Goal: Transaction & Acquisition: Purchase product/service

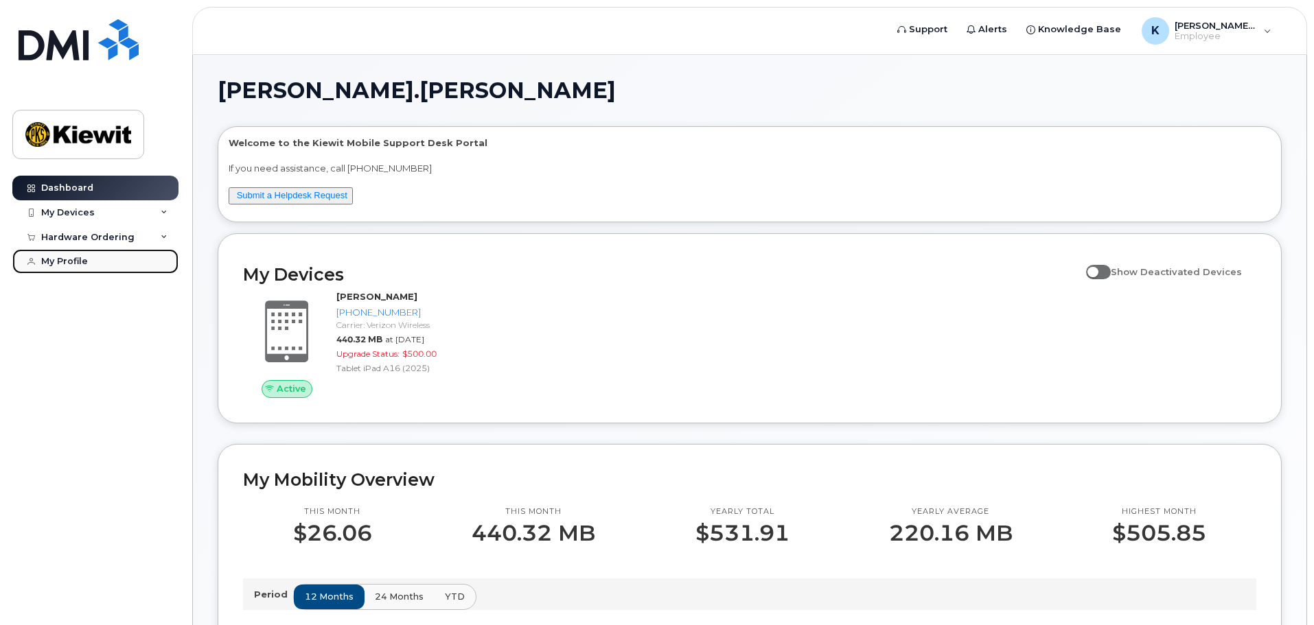
click at [47, 262] on div "My Profile" at bounding box center [64, 261] width 47 height 11
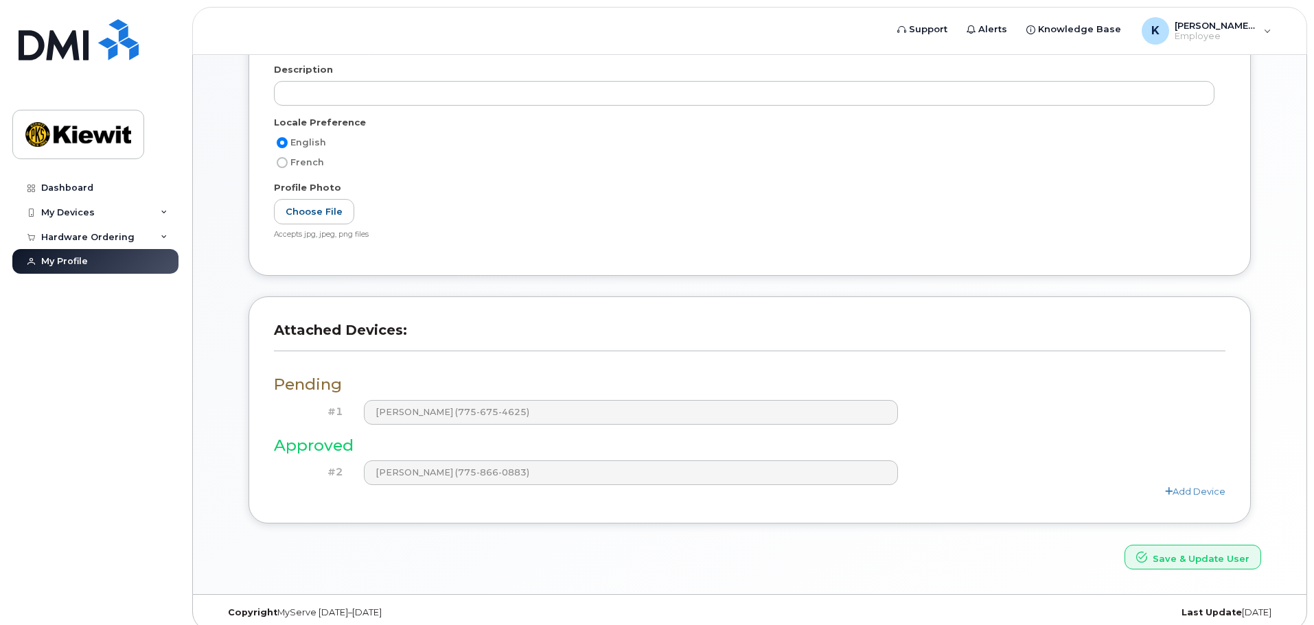
scroll to position [251, 0]
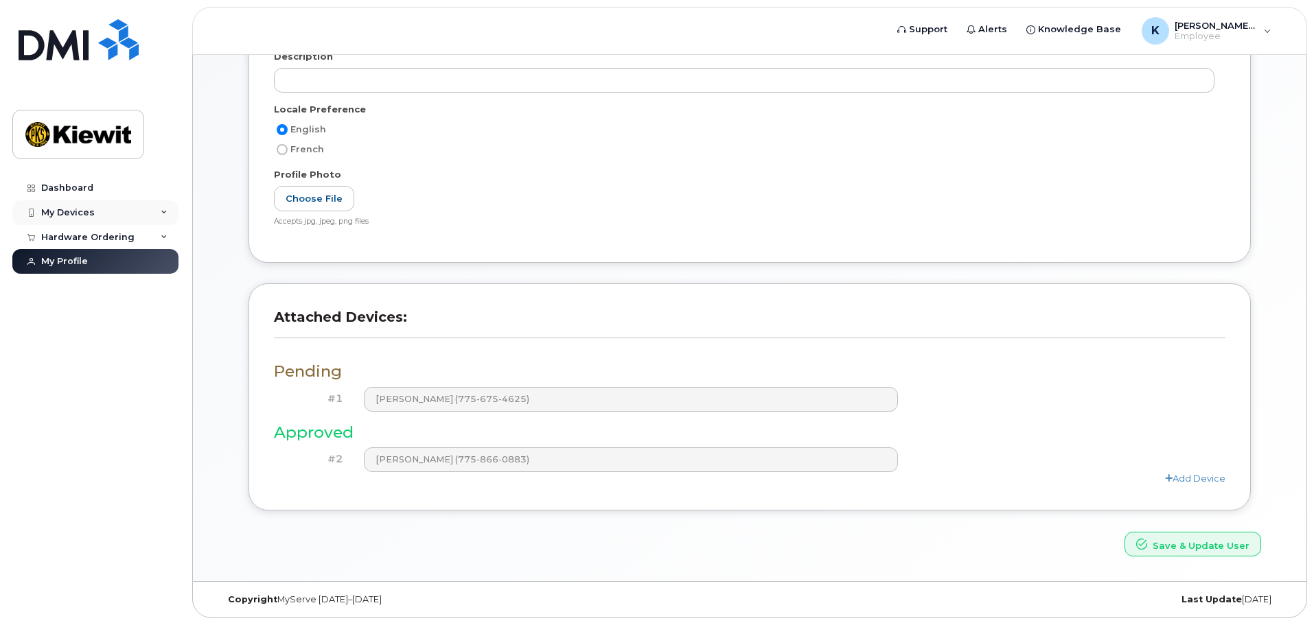
click at [114, 212] on div "My Devices" at bounding box center [95, 212] width 166 height 25
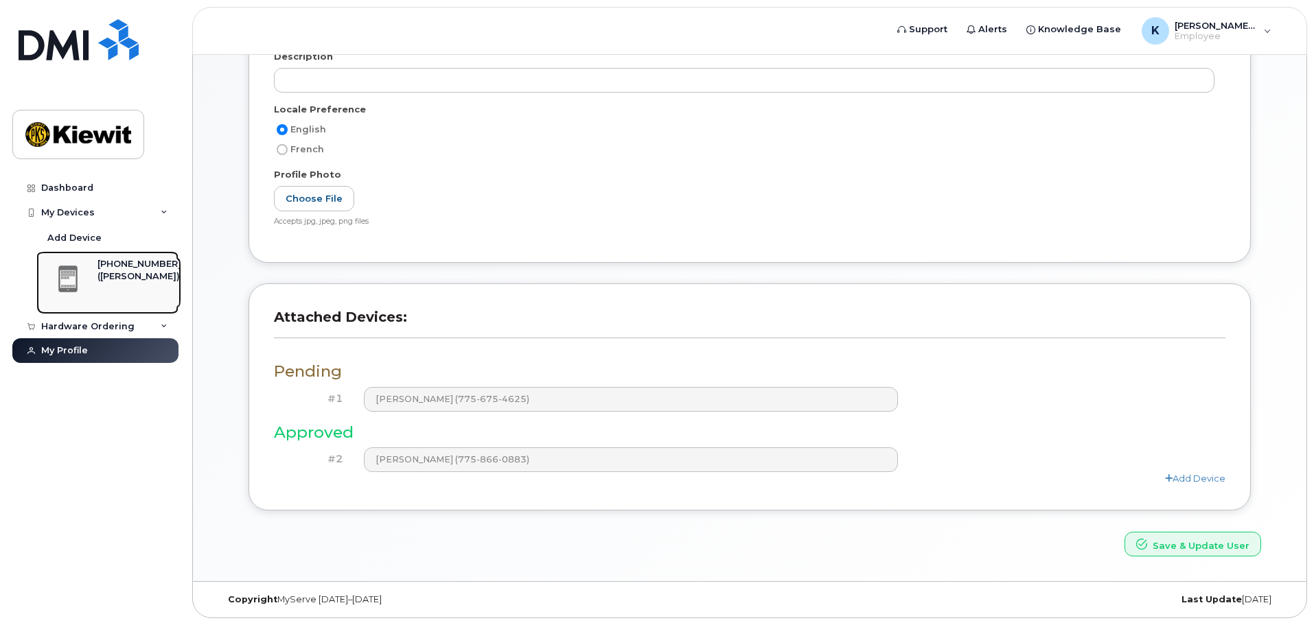
click at [141, 265] on div "[PHONE_NUMBER]" at bounding box center [139, 264] width 84 height 12
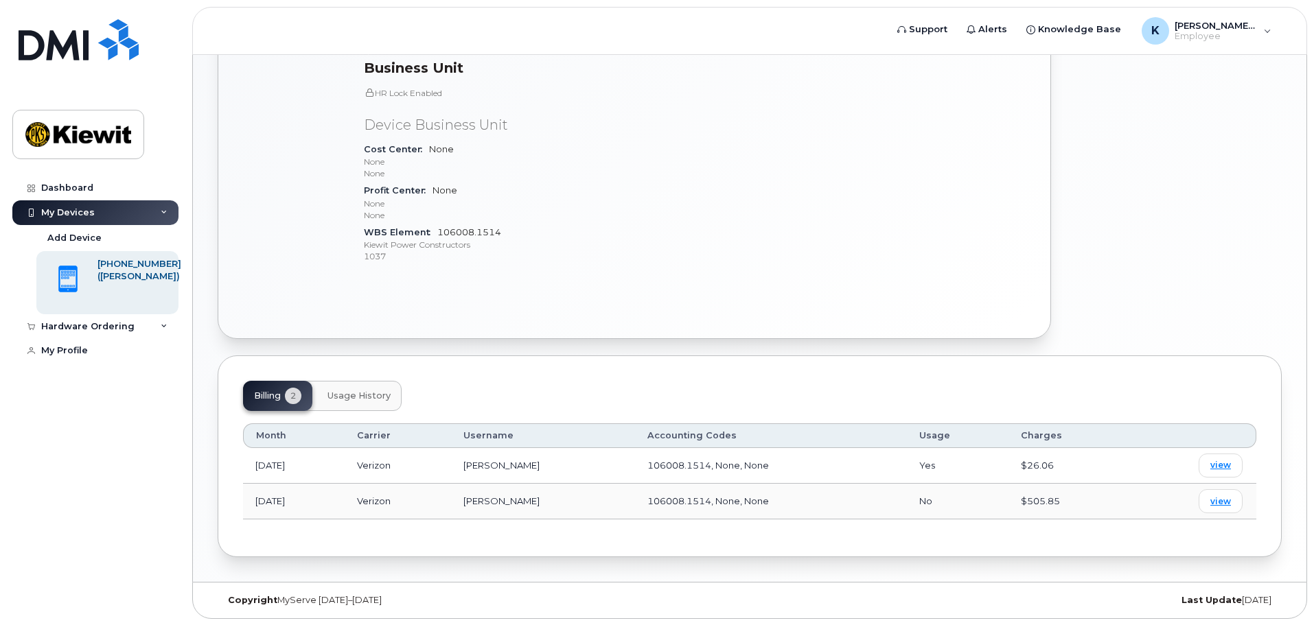
scroll to position [417, 0]
click at [451, 501] on td "Verizon" at bounding box center [398, 501] width 106 height 36
click at [1220, 465] on span "view" at bounding box center [1220, 464] width 21 height 12
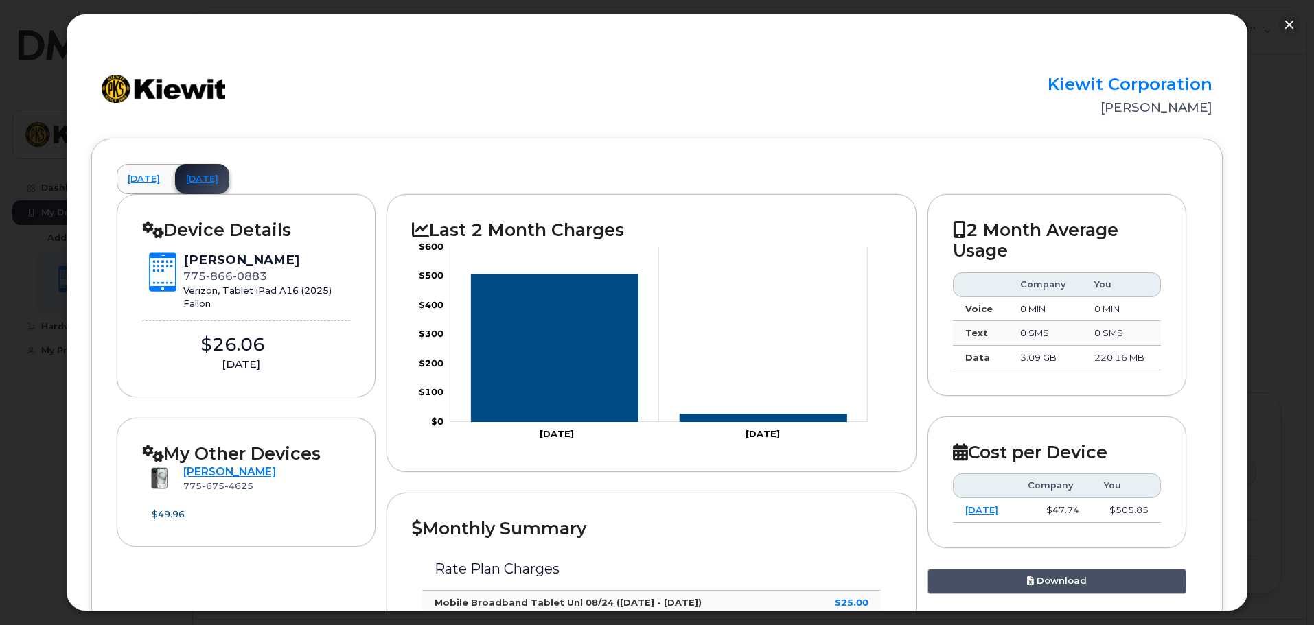
scroll to position [348, 0]
click at [146, 174] on link "July 2025" at bounding box center [144, 179] width 54 height 30
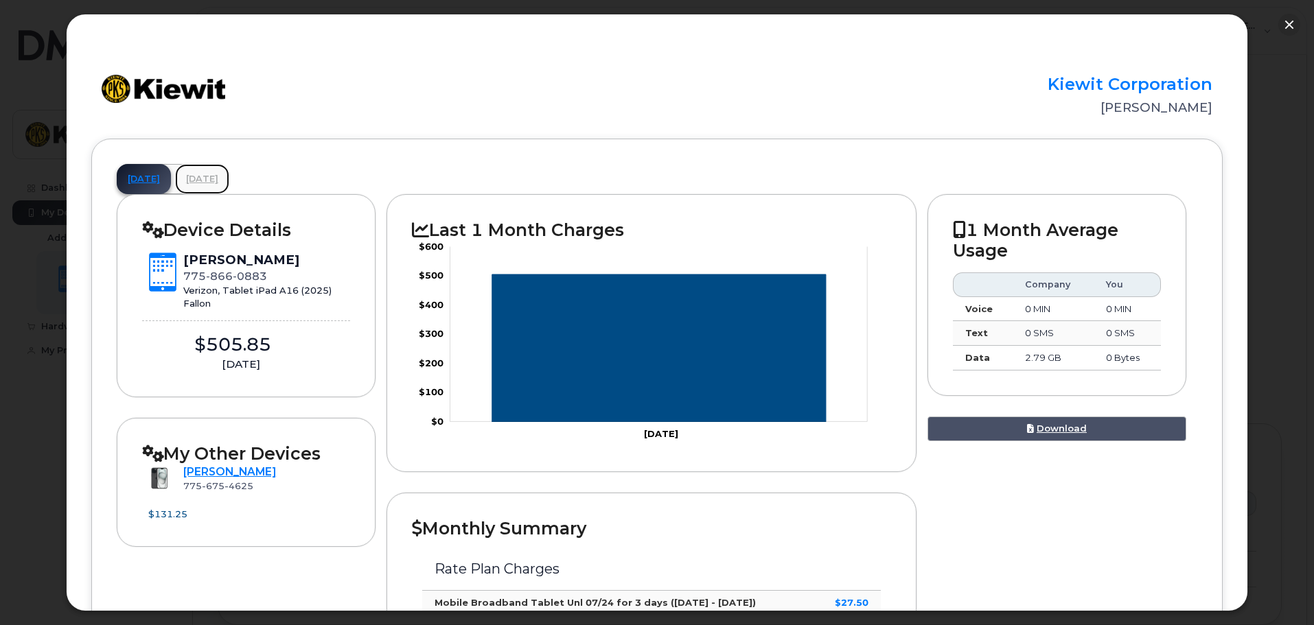
click at [229, 170] on link "August 2025" at bounding box center [202, 179] width 54 height 30
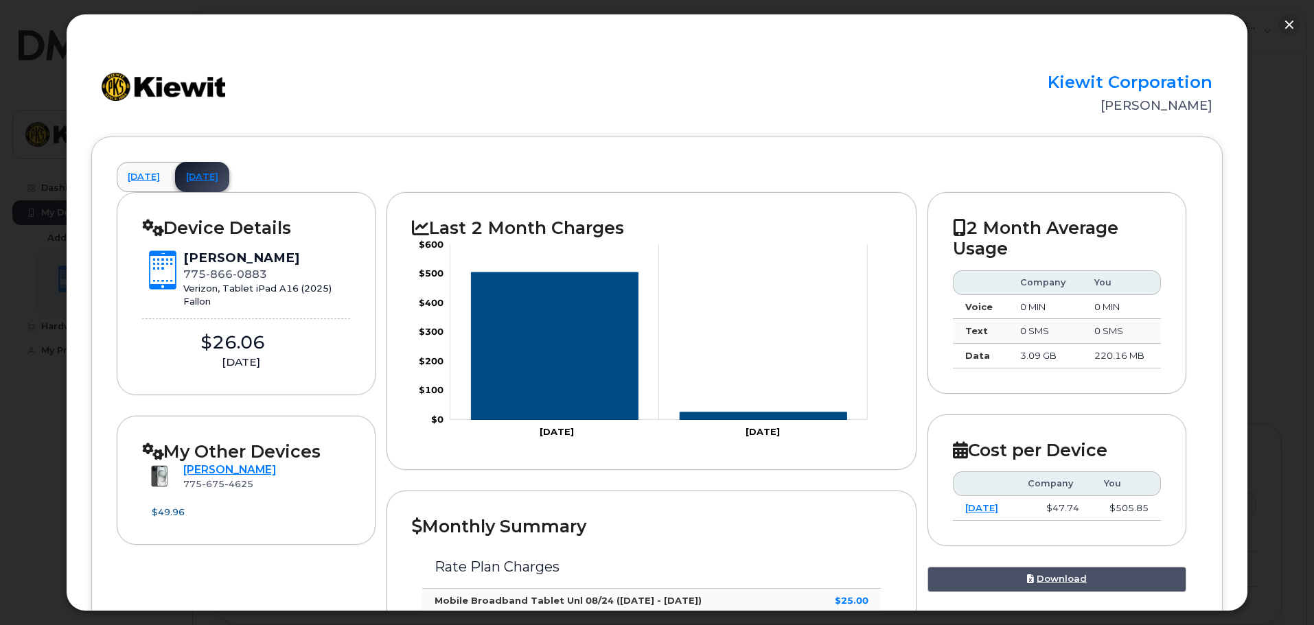
scroll to position [0, 0]
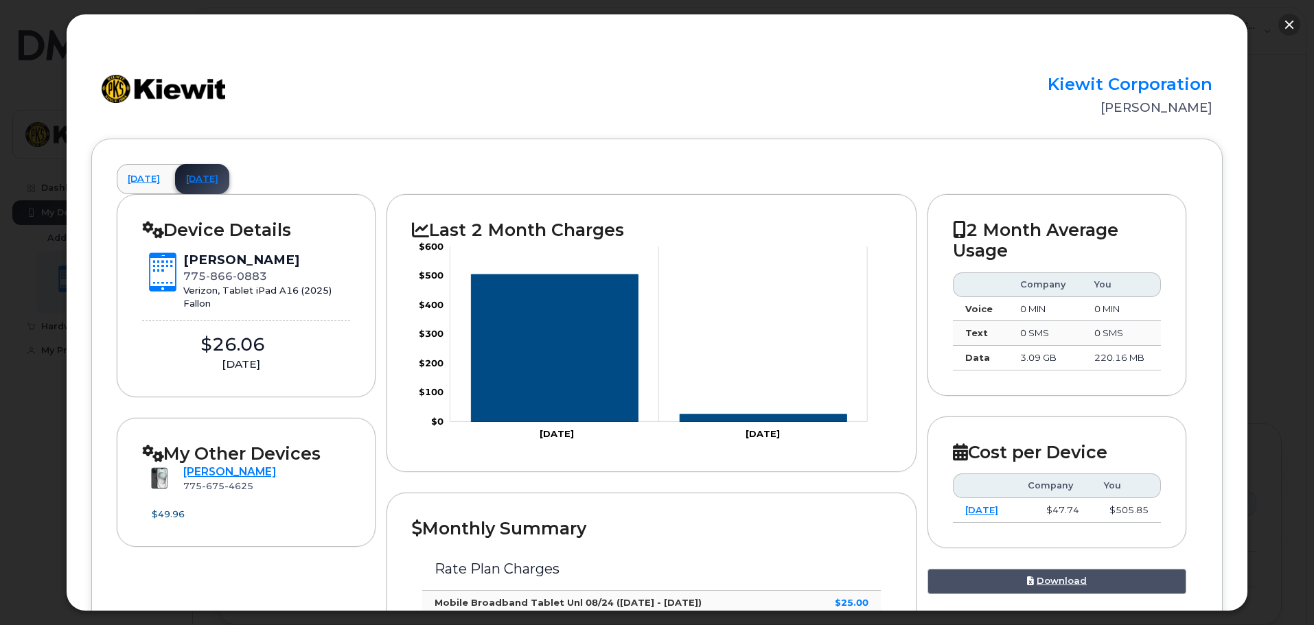
click at [1292, 23] on button "button" at bounding box center [1289, 25] width 22 height 22
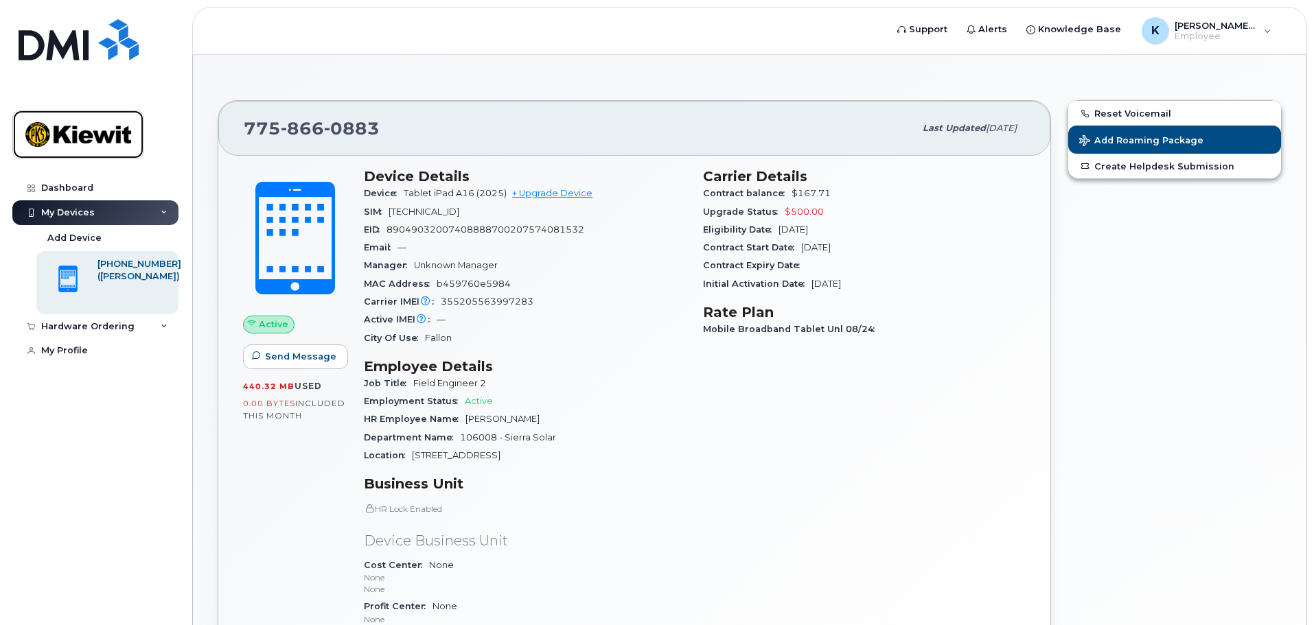
click at [126, 131] on img at bounding box center [78, 135] width 106 height 40
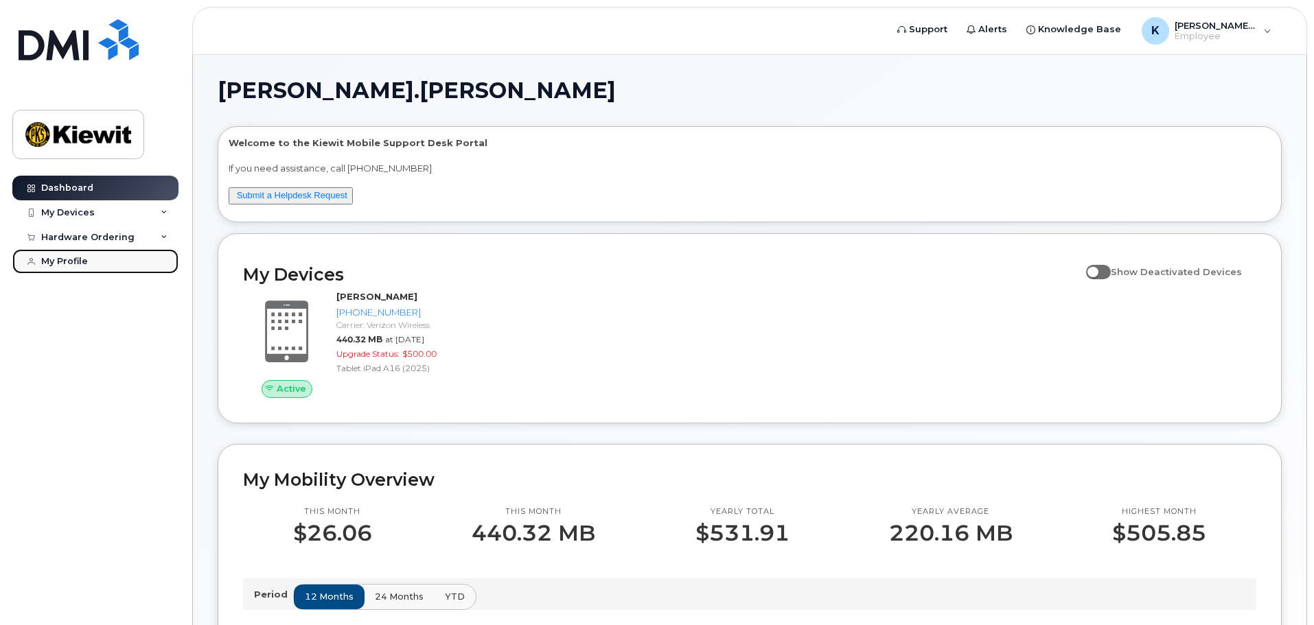
click at [68, 266] on div "My Profile" at bounding box center [64, 261] width 47 height 11
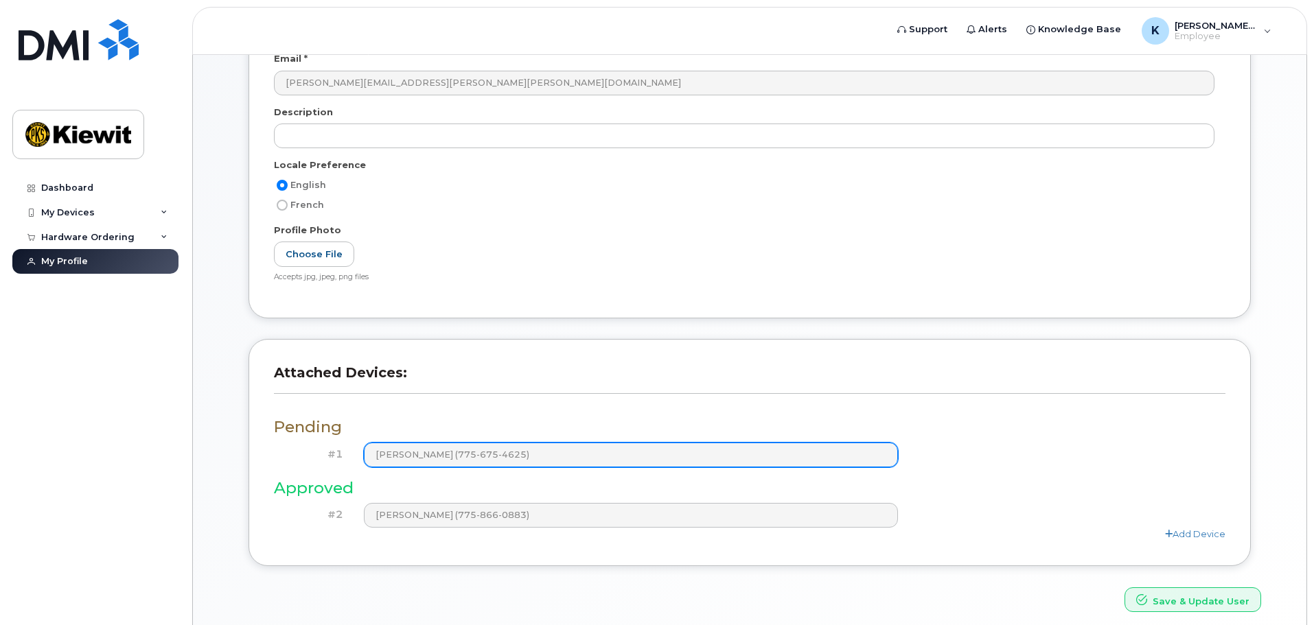
scroll to position [251, 0]
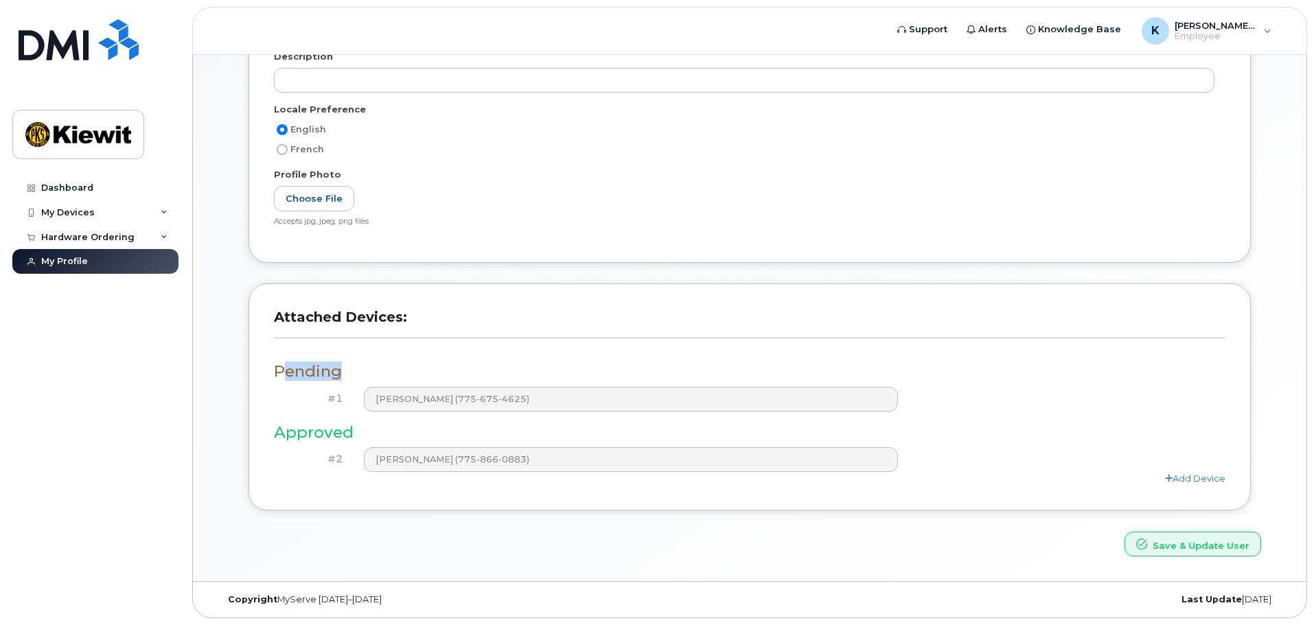
drag, startPoint x: 300, startPoint y: 369, endPoint x: 533, endPoint y: 369, distance: 233.4
click at [533, 369] on h3 "Pending" at bounding box center [749, 371] width 951 height 17
click at [388, 375] on h3 "Pending" at bounding box center [749, 371] width 951 height 17
drag, startPoint x: 270, startPoint y: 319, endPoint x: 576, endPoint y: 334, distance: 306.5
click at [576, 334] on div "Attached Devices: Pending #1 KELLY KOVALESKI (775-675-4625) Approved #2 KELLY K…" at bounding box center [749, 396] width 1002 height 227
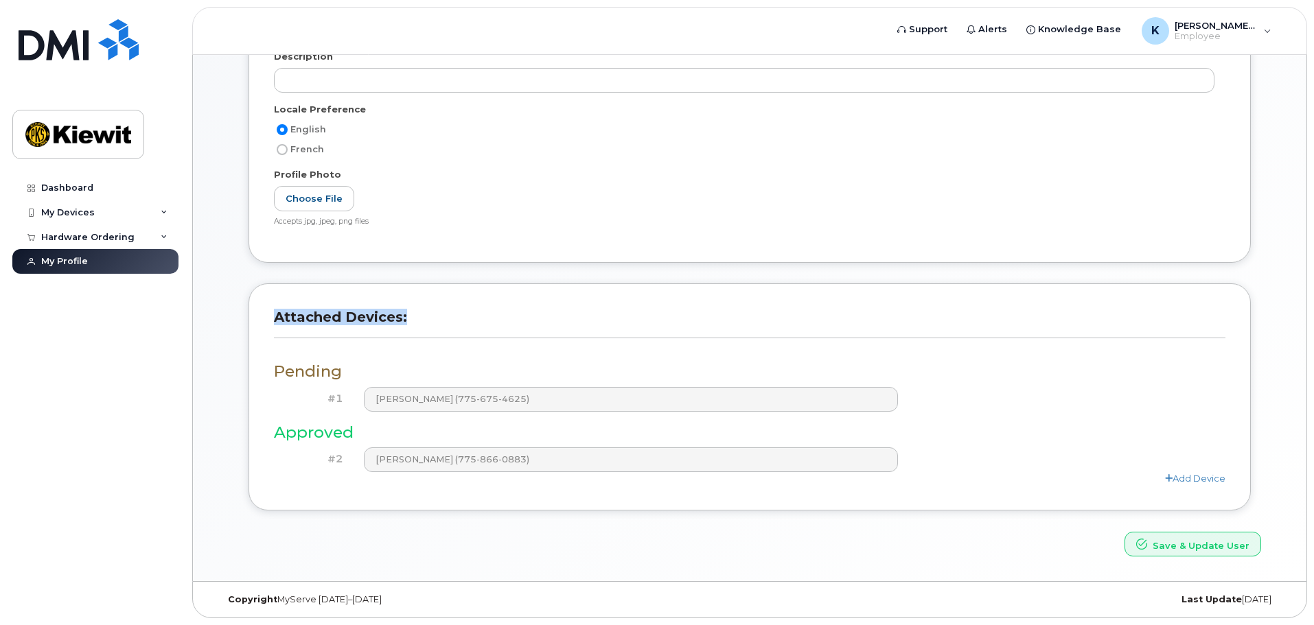
click at [666, 309] on h3 "Attached Devices:" at bounding box center [749, 324] width 951 height 30
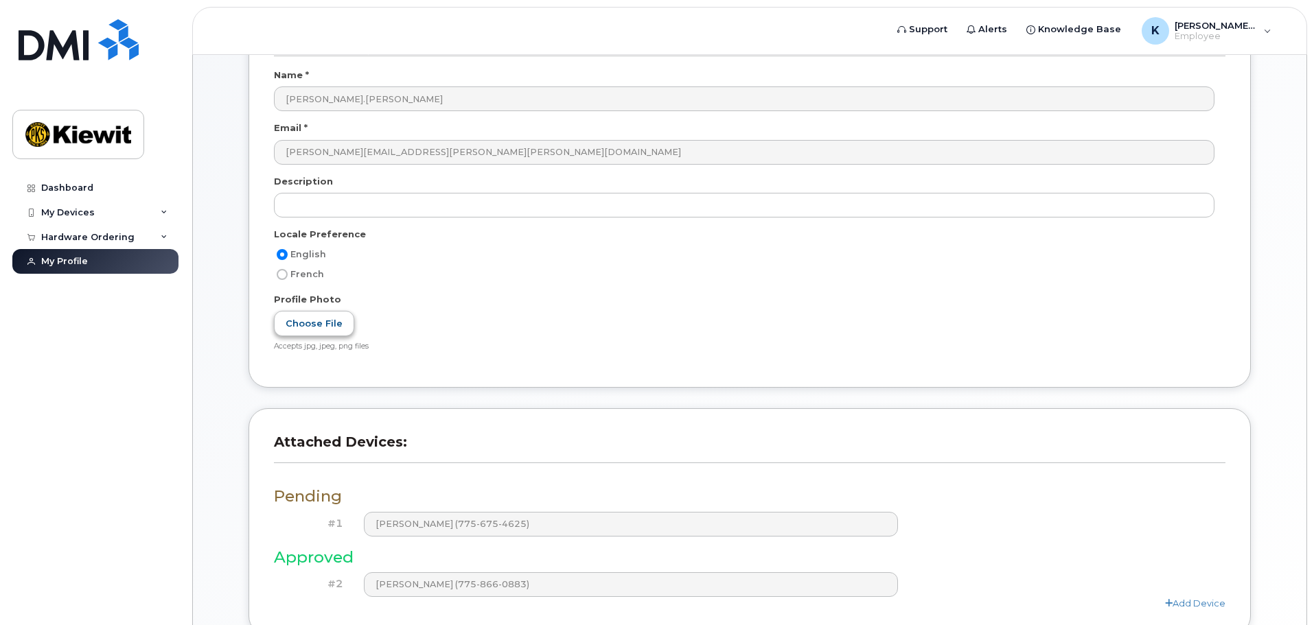
scroll to position [0, 0]
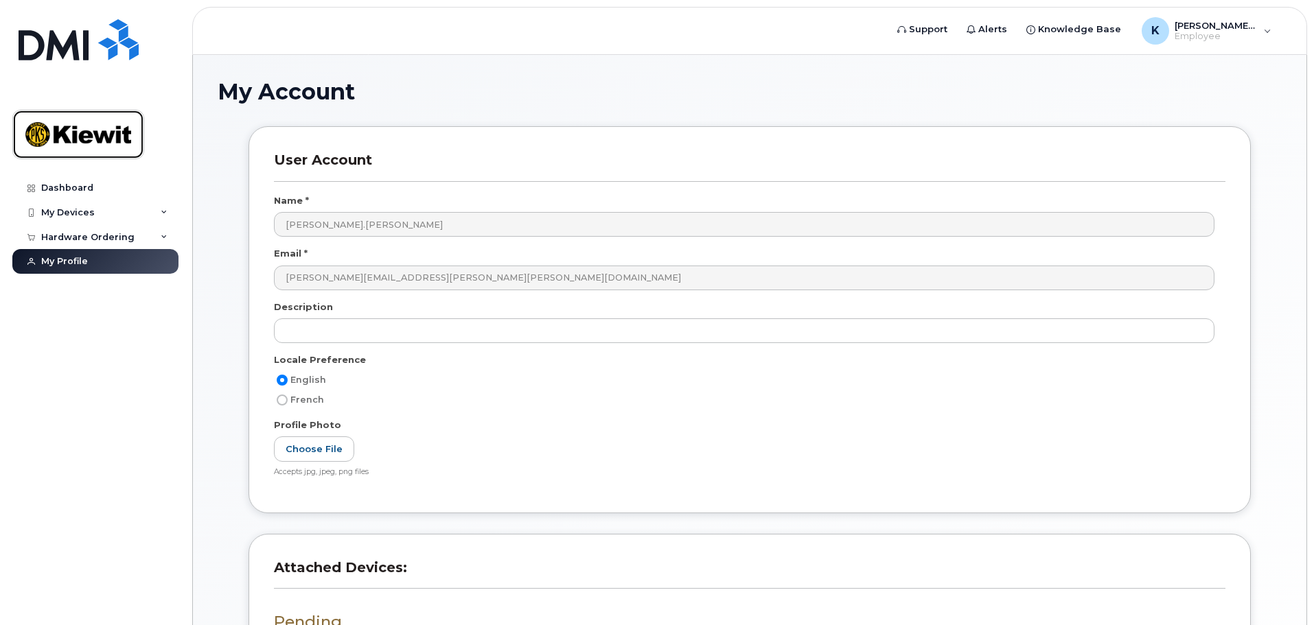
click at [79, 130] on img at bounding box center [78, 135] width 106 height 40
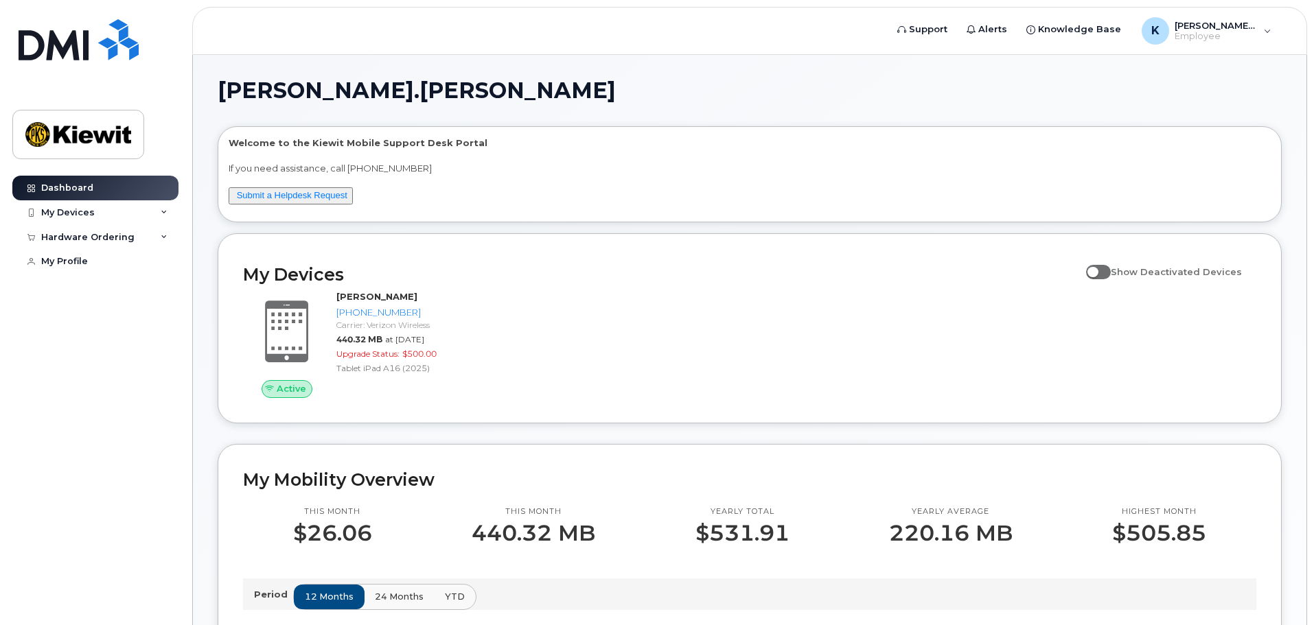
click at [302, 136] on div "Welcome to the [PERSON_NAME] Mobile Support Desk Portal If you need assistance,…" at bounding box center [749, 174] width 1062 height 95
drag, startPoint x: 229, startPoint y: 143, endPoint x: 570, endPoint y: 119, distance: 341.3
click at [565, 123] on div "[PERSON_NAME].[PERSON_NAME] Welcome to the [PERSON_NAME] Mobile Support Desk Po…" at bounding box center [750, 629] width 1064 height 1098
click at [524, 161] on div "Welcome to the Kiewit Mobile Support Desk Portal If you need assistance, call 8…" at bounding box center [750, 177] width 1042 height 80
click at [353, 143] on p "Welcome to the Kiewit Mobile Support Desk Portal" at bounding box center [750, 143] width 1042 height 13
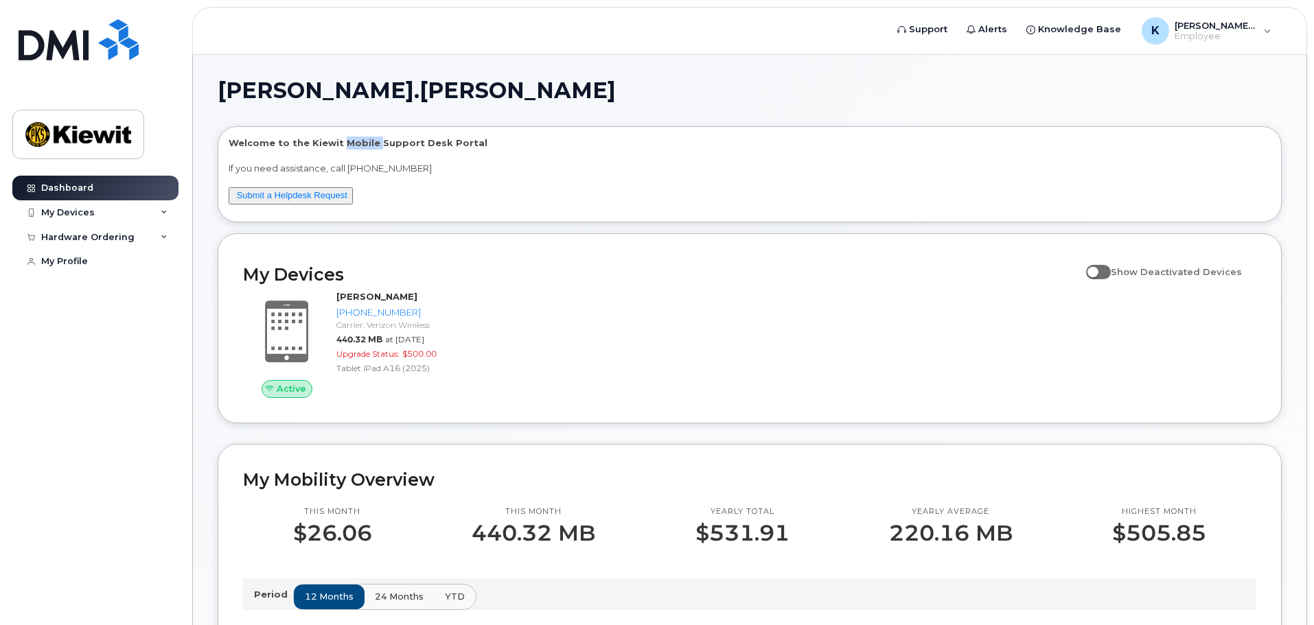
click at [353, 143] on p "Welcome to the Kiewit Mobile Support Desk Portal" at bounding box center [750, 143] width 1042 height 13
click at [539, 198] on div "Welcome to the Kiewit Mobile Support Desk Portal If you need assistance, call 8…" at bounding box center [750, 177] width 1042 height 80
click at [1277, 30] on div "K Kelly.Kovaleski Employee" at bounding box center [1206, 30] width 149 height 27
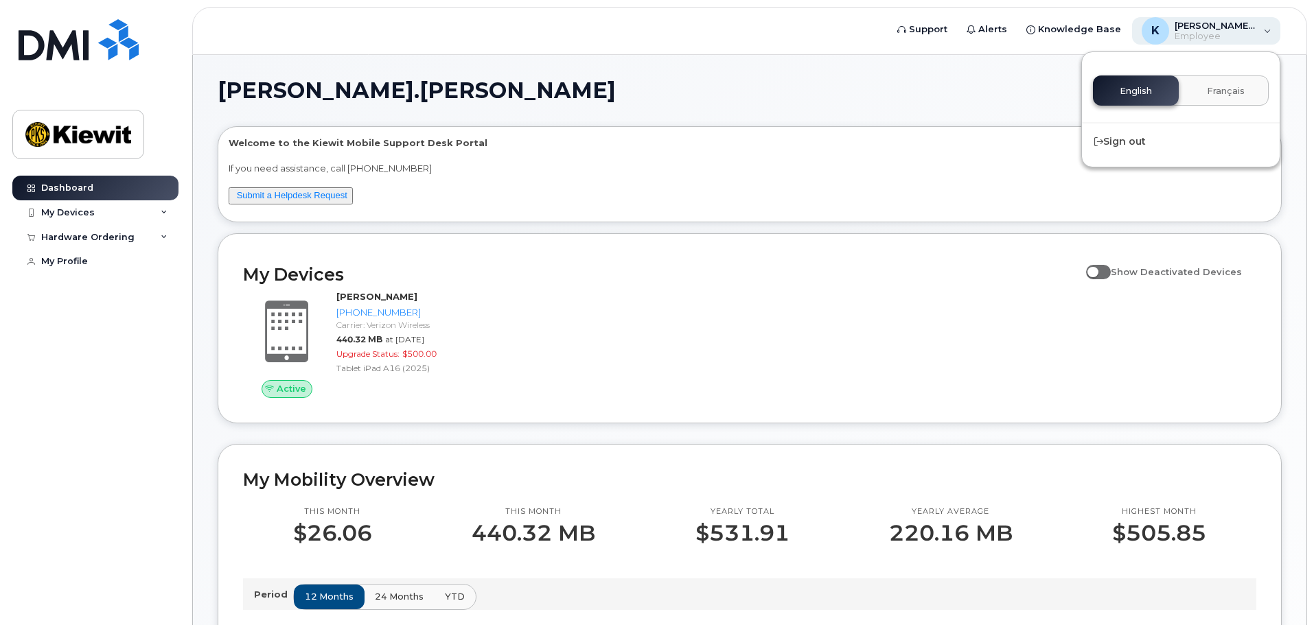
click at [1277, 30] on div "K Kelly.Kovaleski Employee" at bounding box center [1206, 30] width 149 height 27
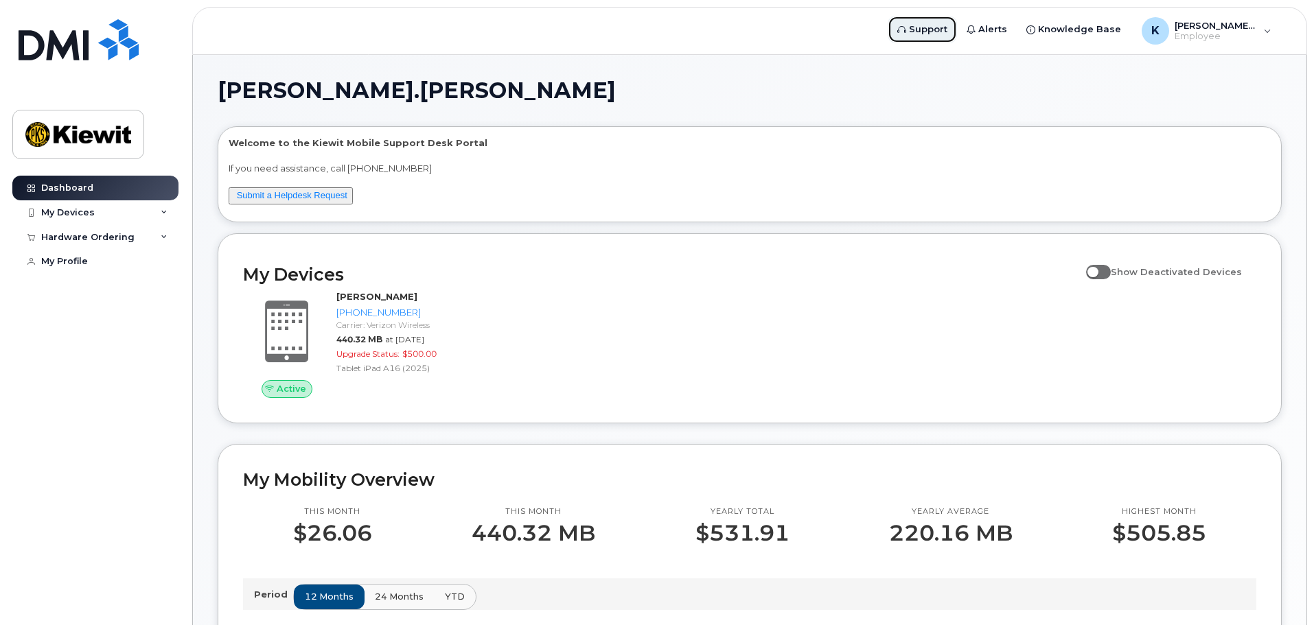
click at [906, 34] on icon at bounding box center [901, 29] width 9 height 9
click at [102, 192] on link "Dashboard" at bounding box center [95, 188] width 166 height 25
click at [46, 148] on img at bounding box center [78, 135] width 106 height 40
click at [141, 237] on div "Hardware Ordering" at bounding box center [95, 237] width 166 height 25
click at [67, 289] on div "New Order" at bounding box center [73, 288] width 52 height 12
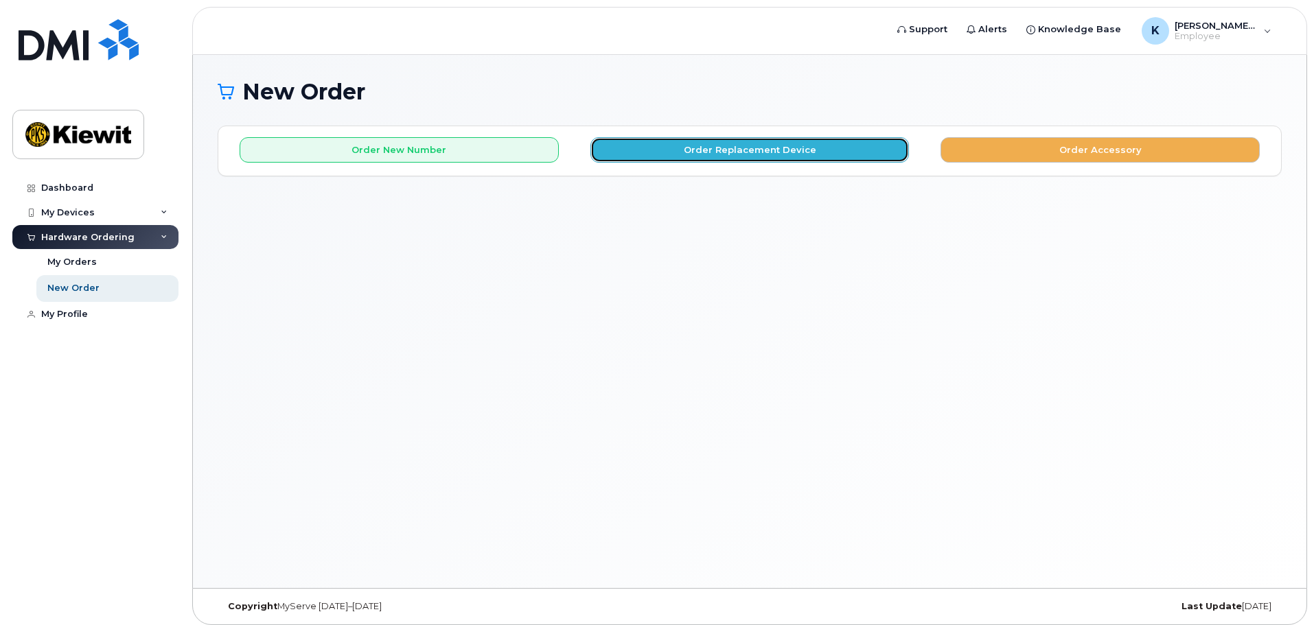
click at [775, 150] on button "Order Replacement Device" at bounding box center [749, 149] width 319 height 25
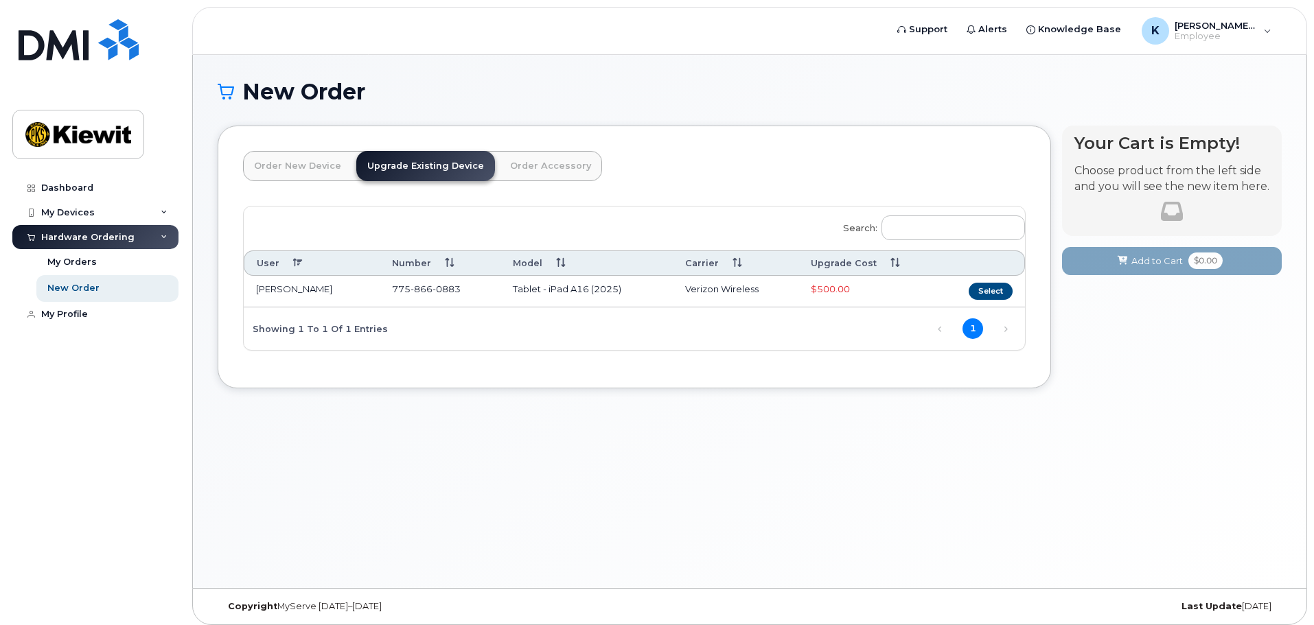
click at [413, 163] on link "Upgrade Existing Device" at bounding box center [425, 166] width 139 height 30
click at [307, 172] on link "Order New Device" at bounding box center [297, 166] width 109 height 30
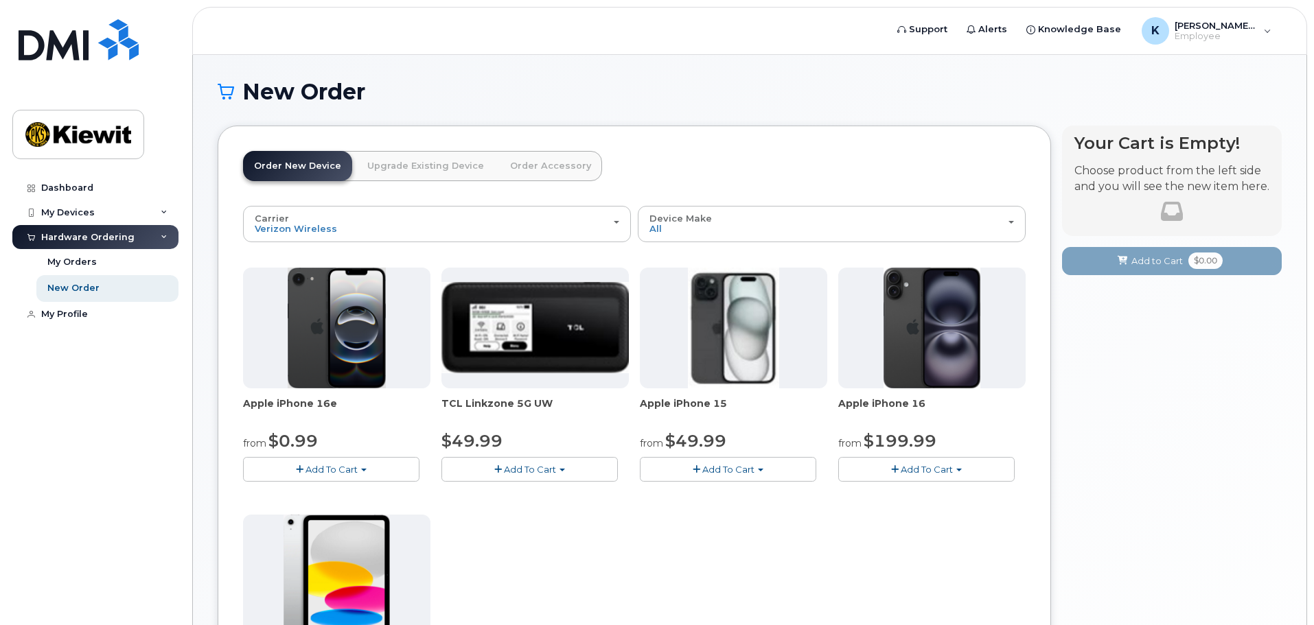
click at [388, 167] on link "Upgrade Existing Device" at bounding box center [425, 166] width 139 height 30
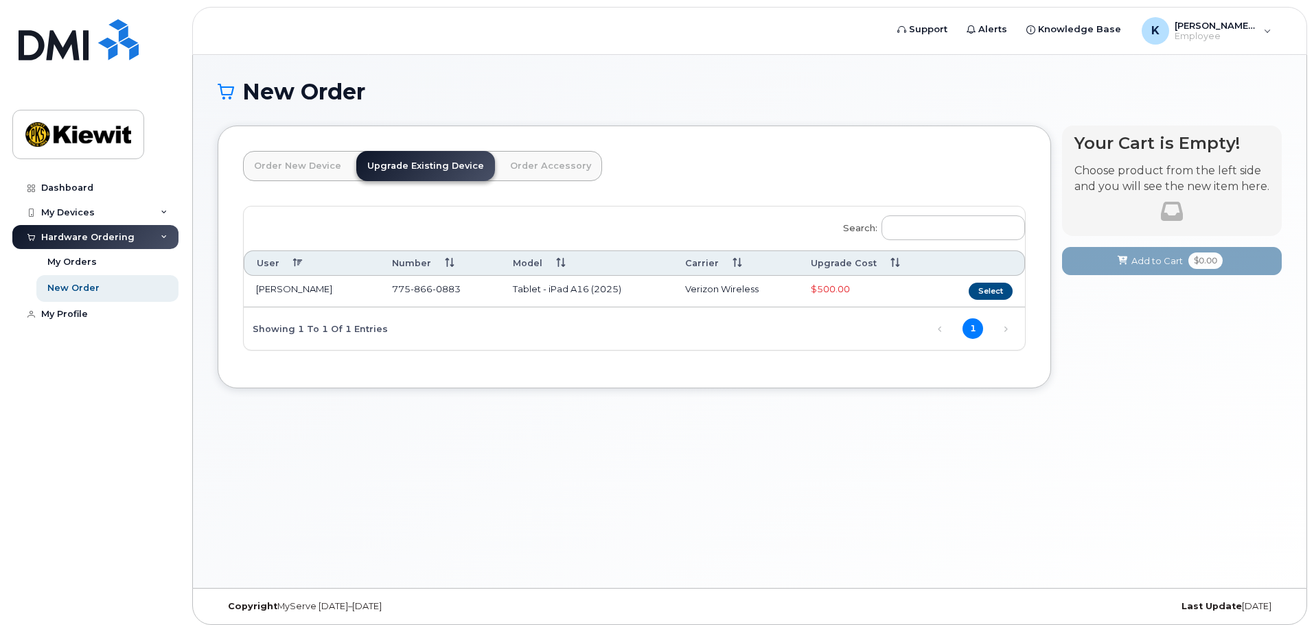
click at [551, 164] on link "Order Accessory" at bounding box center [550, 166] width 103 height 30
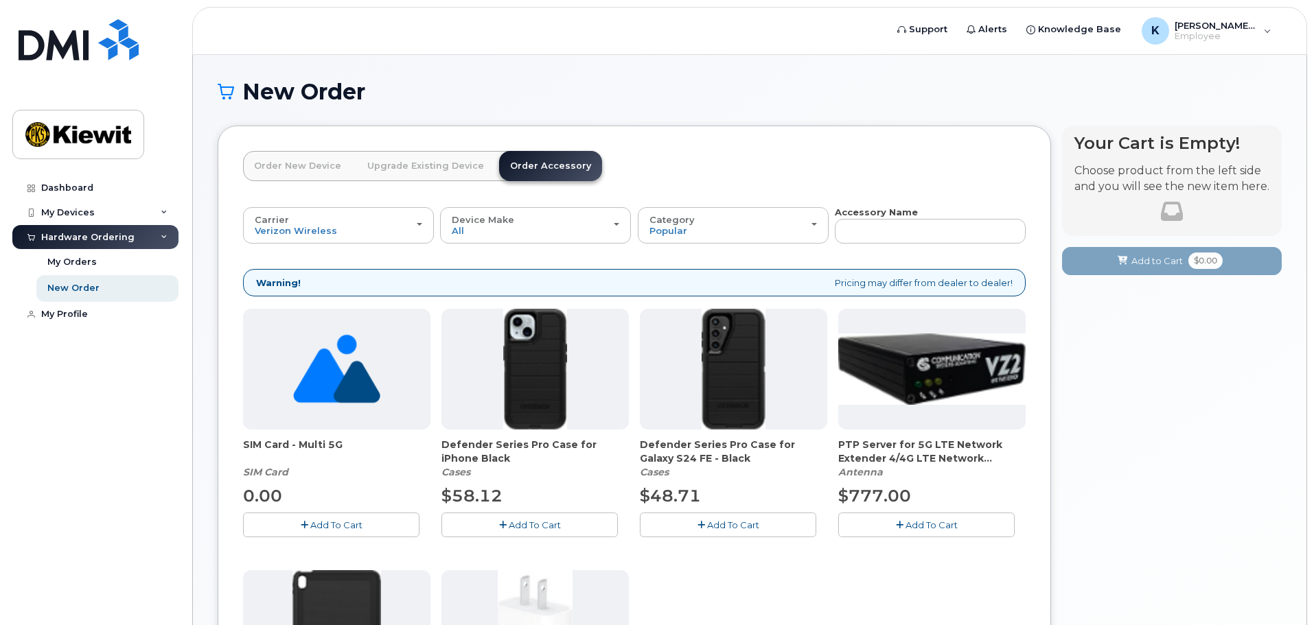
click at [449, 168] on link "Upgrade Existing Device" at bounding box center [425, 166] width 139 height 30
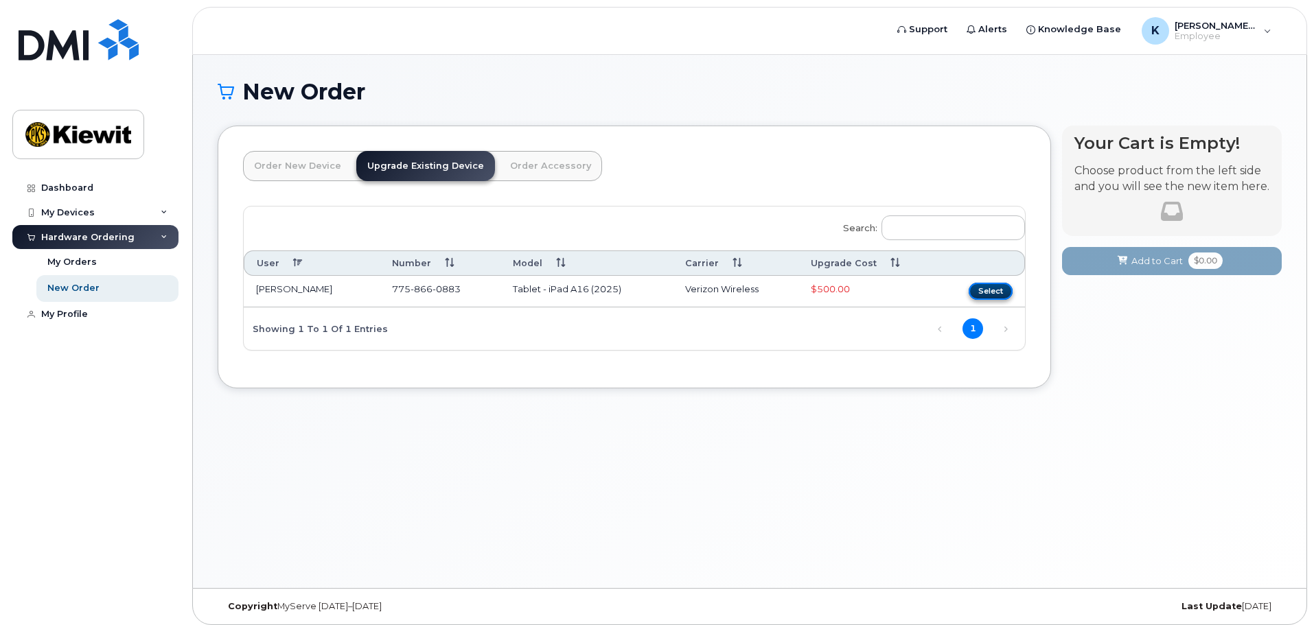
click at [997, 297] on button "Select" at bounding box center [990, 291] width 44 height 17
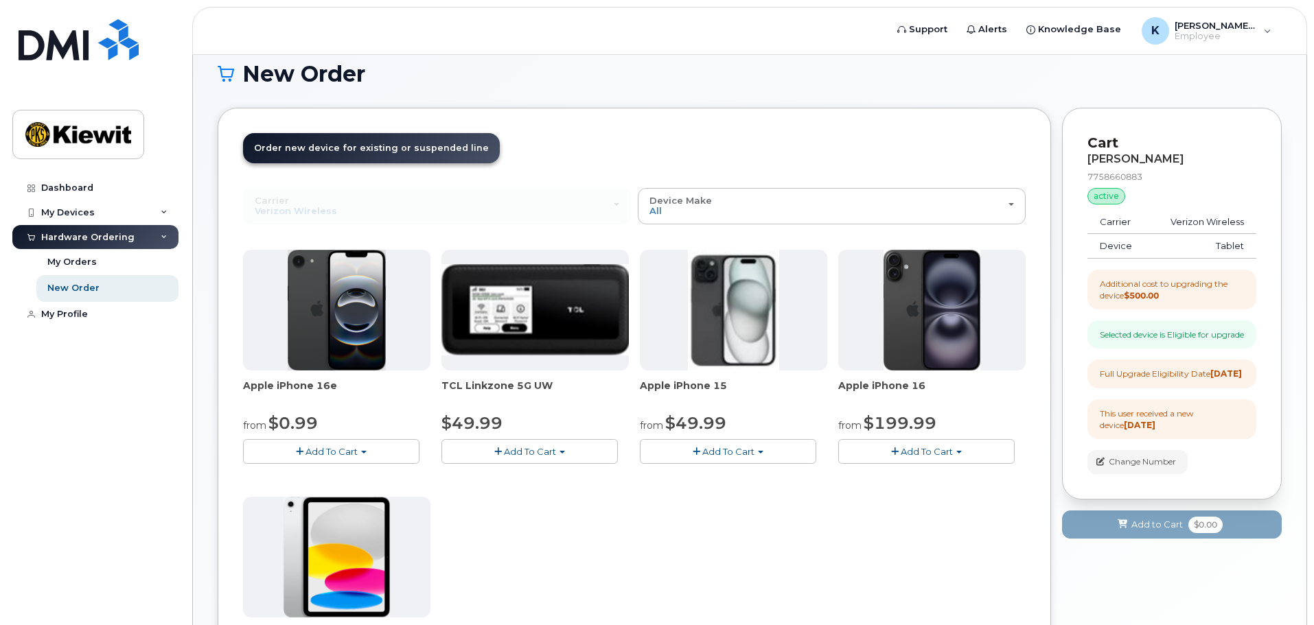
scroll to position [10, 0]
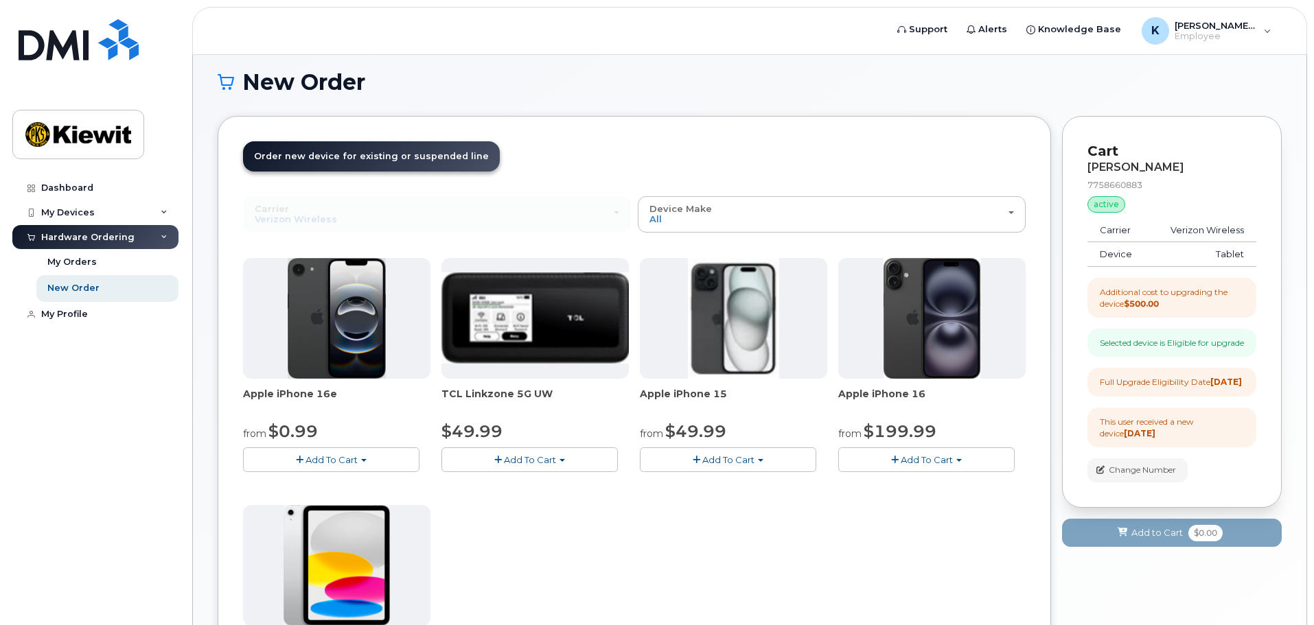
click at [1159, 336] on div "Selected device is Eligible for upgrade" at bounding box center [1171, 343] width 169 height 28
click at [1156, 349] on div "Selected device is Eligible for upgrade" at bounding box center [1172, 343] width 144 height 12
click at [1138, 346] on div "Selected device is Eligible for upgrade" at bounding box center [1172, 343] width 144 height 12
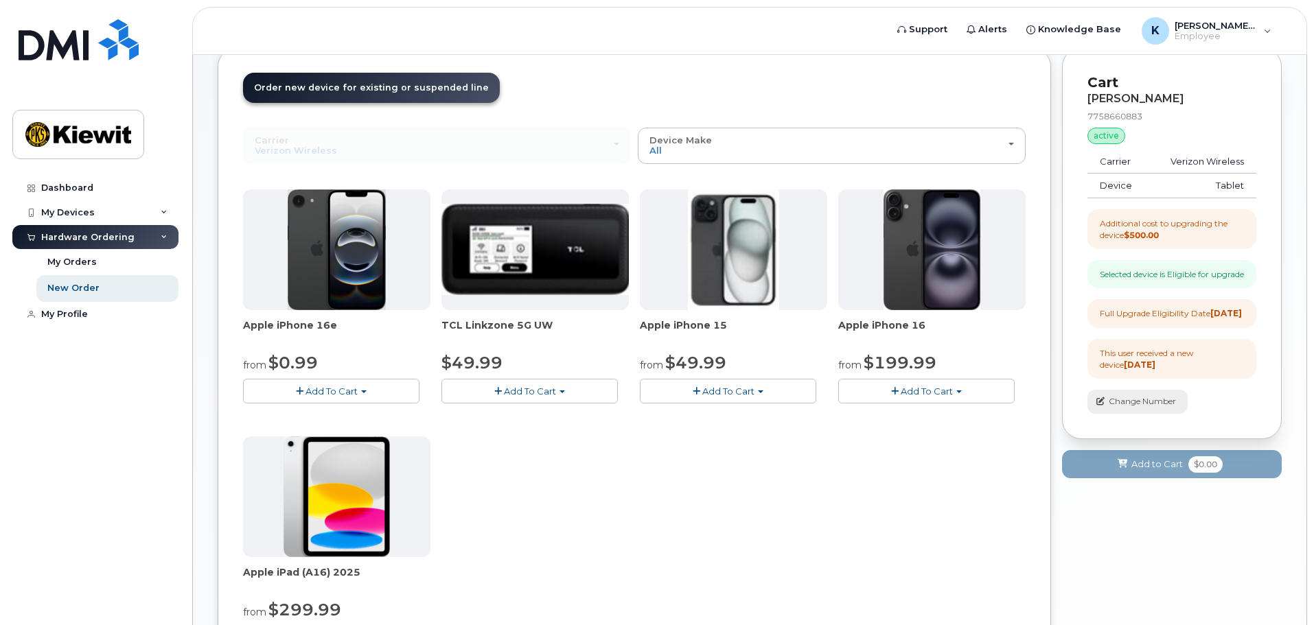
click at [1142, 408] on span "Change Number" at bounding box center [1141, 401] width 67 height 12
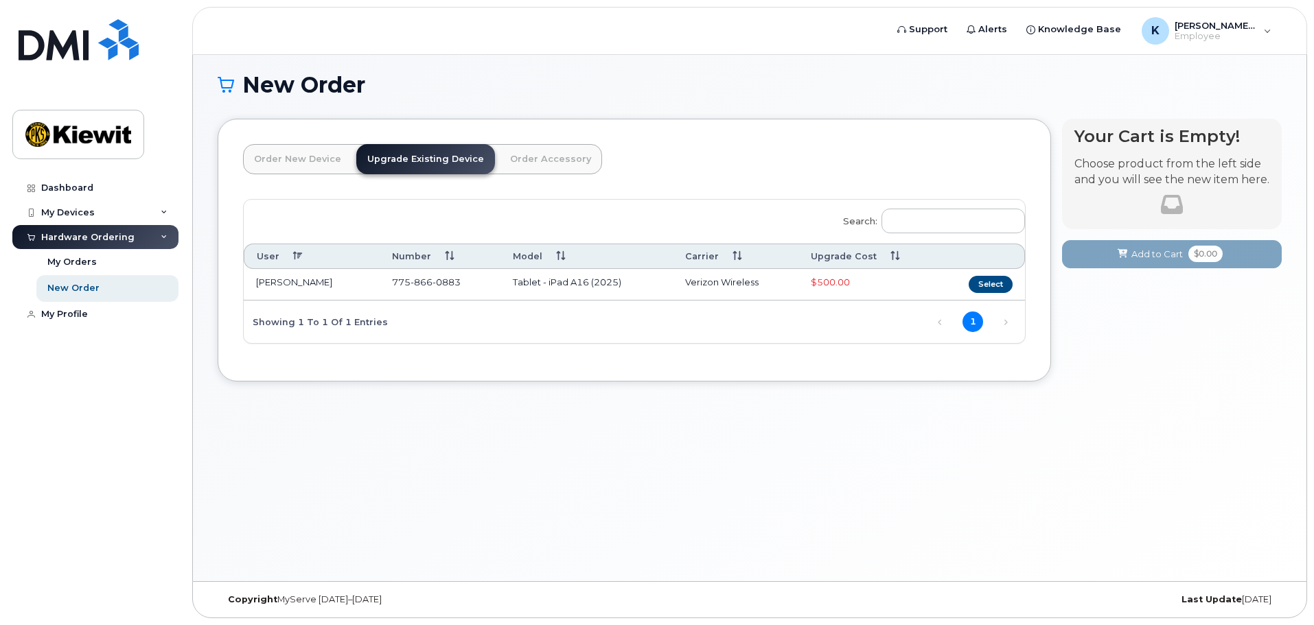
click at [349, 328] on div "Showing 1 to 1 of 1 entries" at bounding box center [316, 321] width 144 height 23
click at [301, 148] on link "Order New Device" at bounding box center [297, 159] width 109 height 30
